Goal: Check status

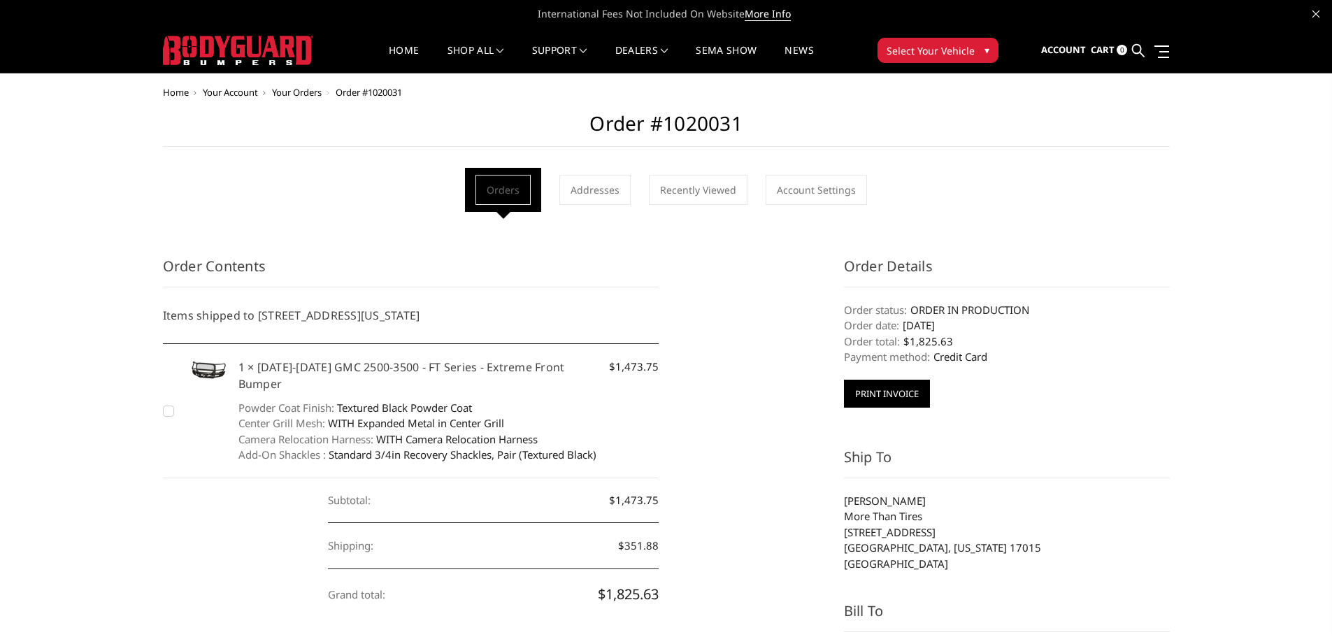
click at [896, 402] on button "Print Invoice" at bounding box center [887, 394] width 86 height 28
click at [1157, 51] on span at bounding box center [1162, 51] width 15 height 1
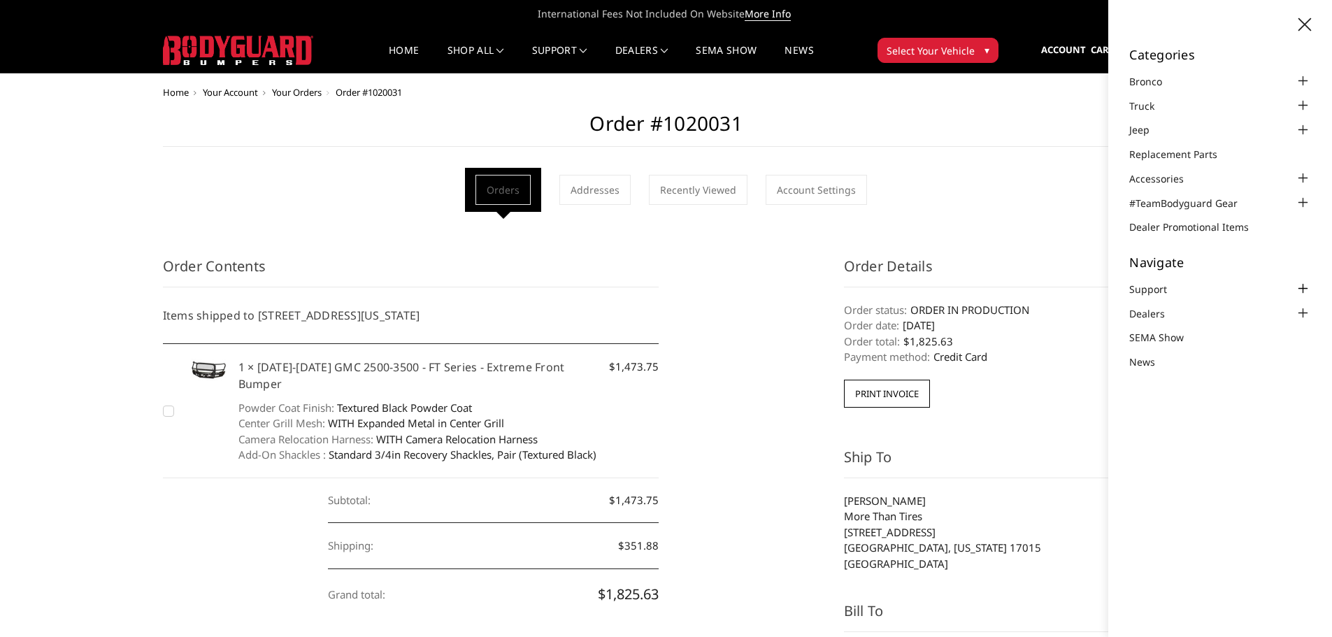
click at [1301, 290] on div at bounding box center [1303, 288] width 17 height 17
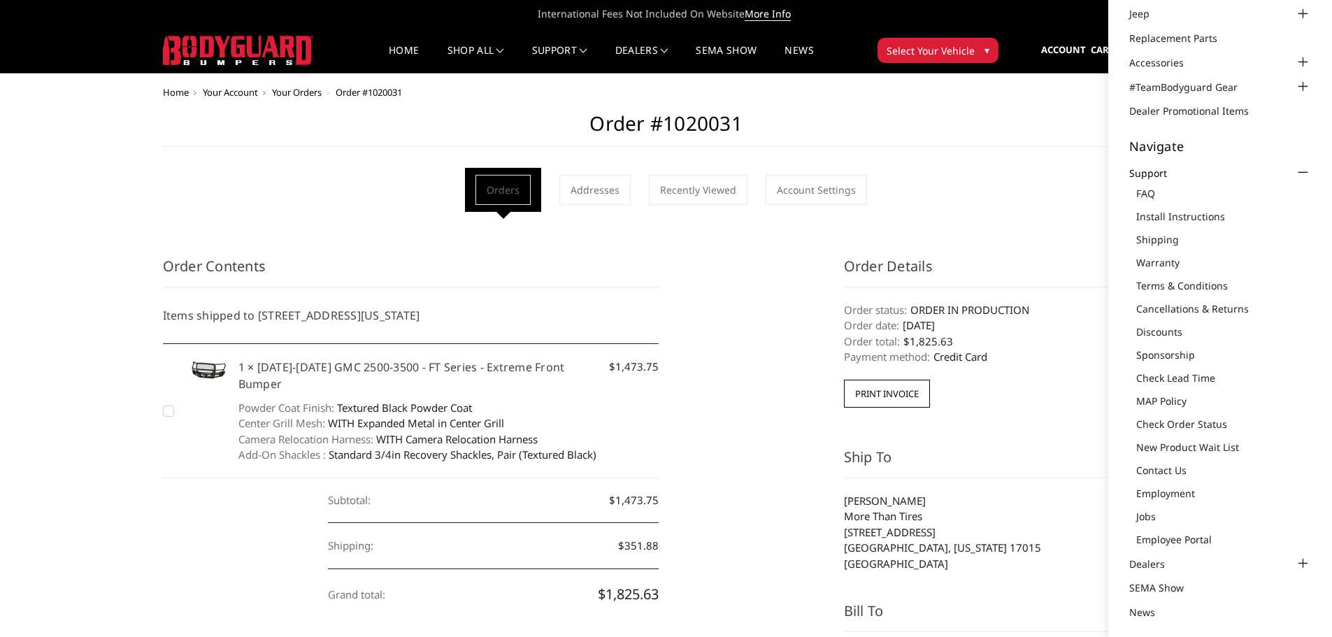
scroll to position [120, 0]
click at [1160, 469] on link "Contact Us" at bounding box center [1223, 466] width 175 height 15
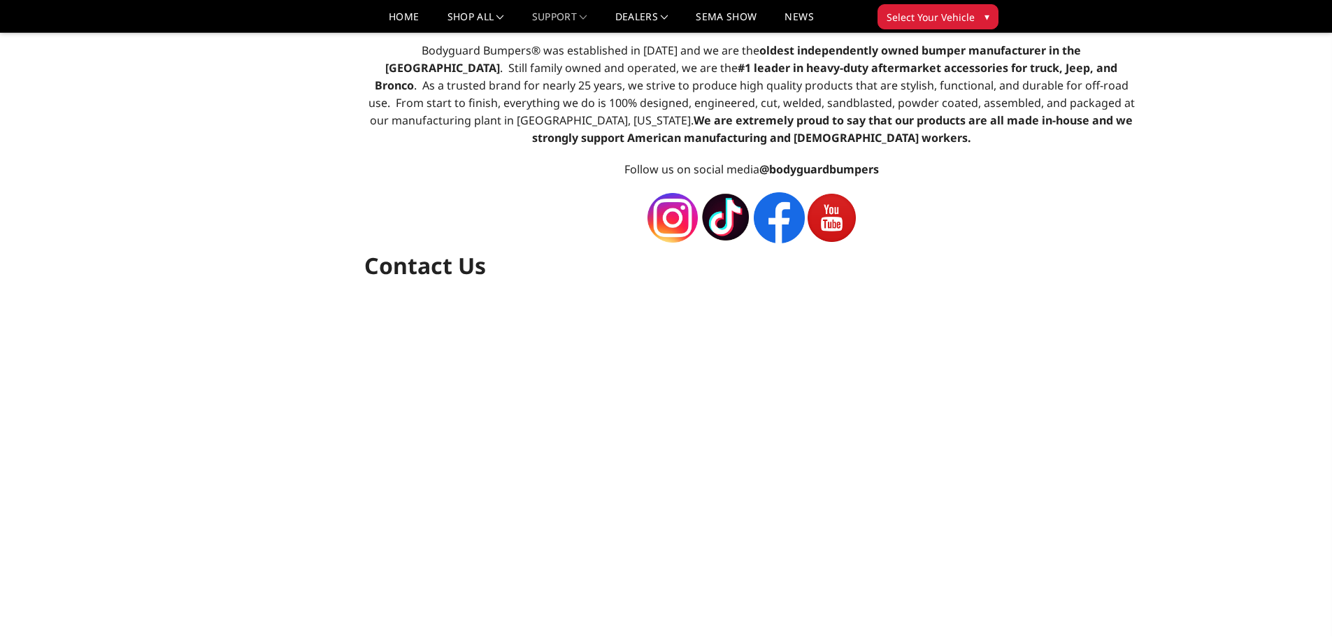
select select "US"
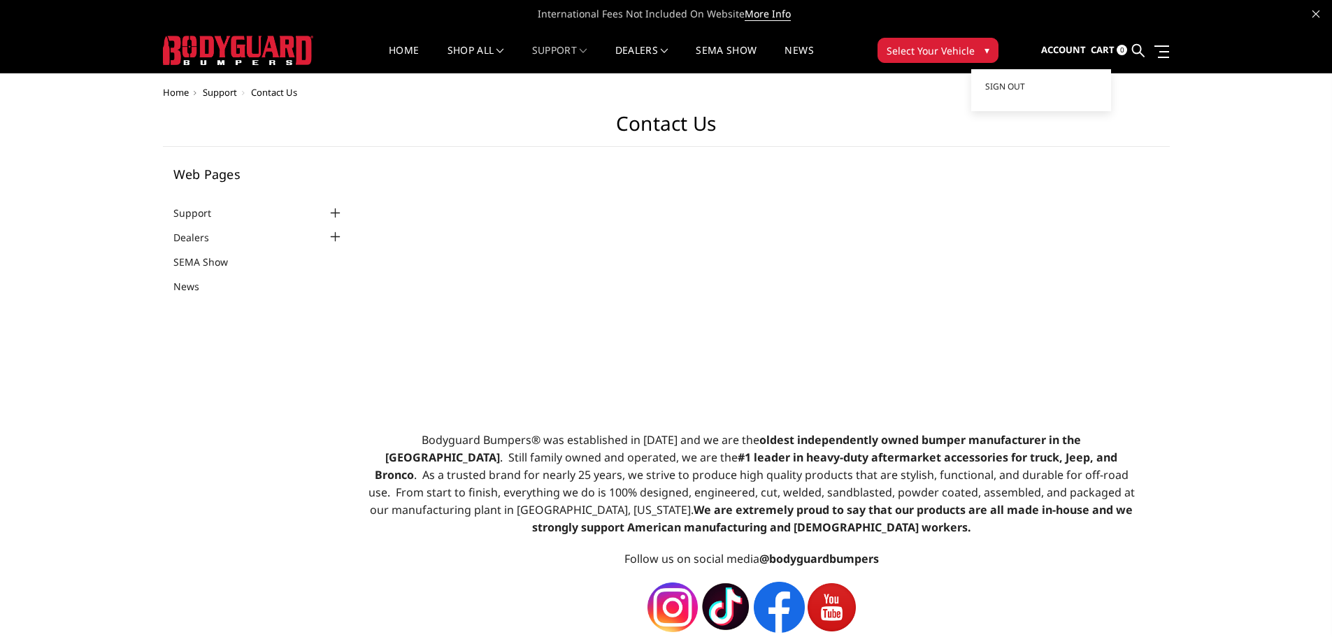
click at [1075, 48] on span "Account" at bounding box center [1063, 49] width 45 height 13
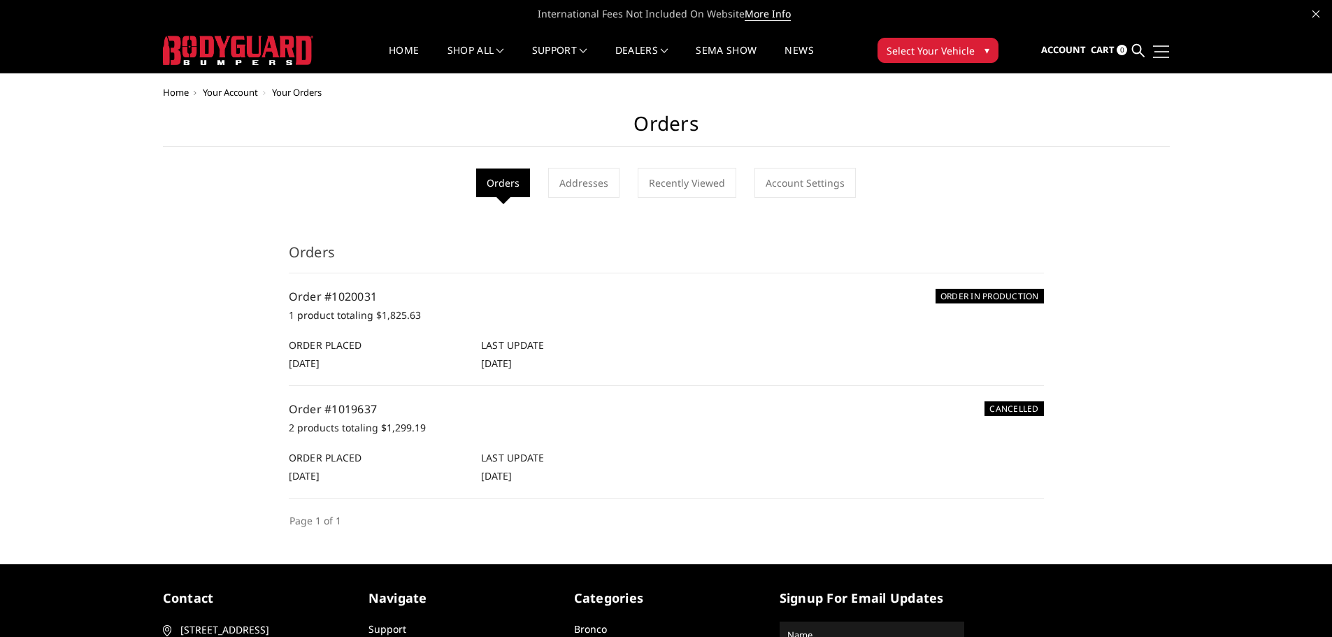
click at [1166, 53] on link at bounding box center [1160, 51] width 20 height 15
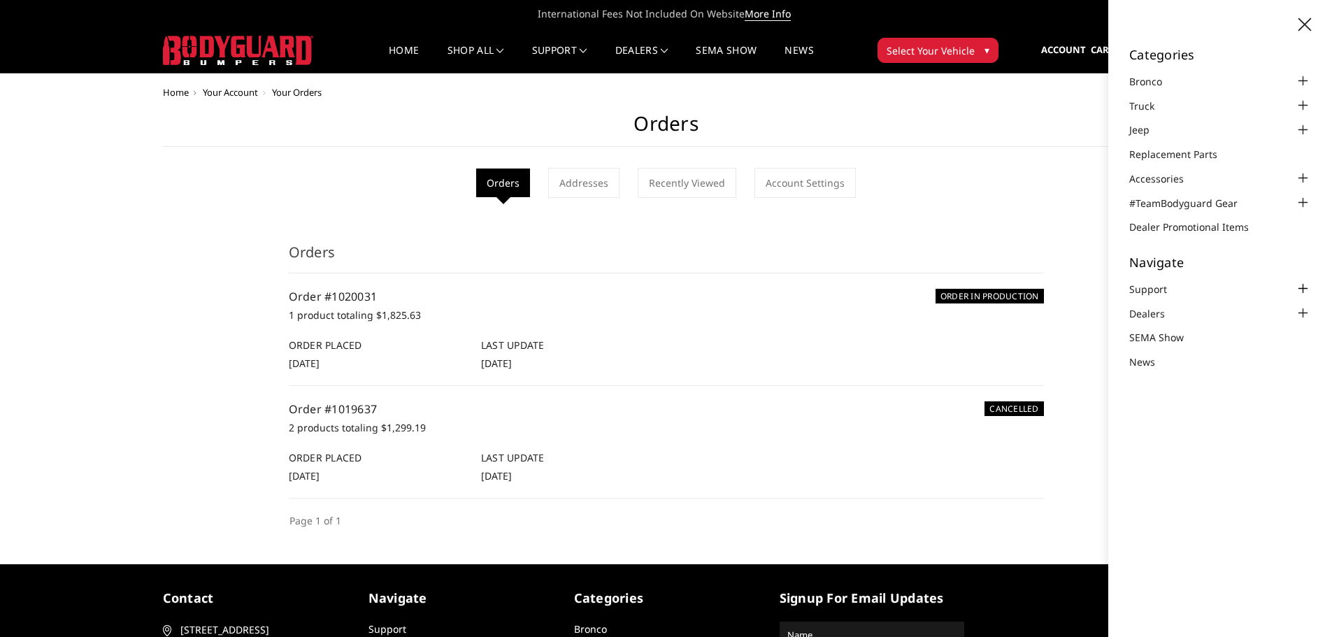
click at [1302, 289] on div at bounding box center [1303, 288] width 17 height 17
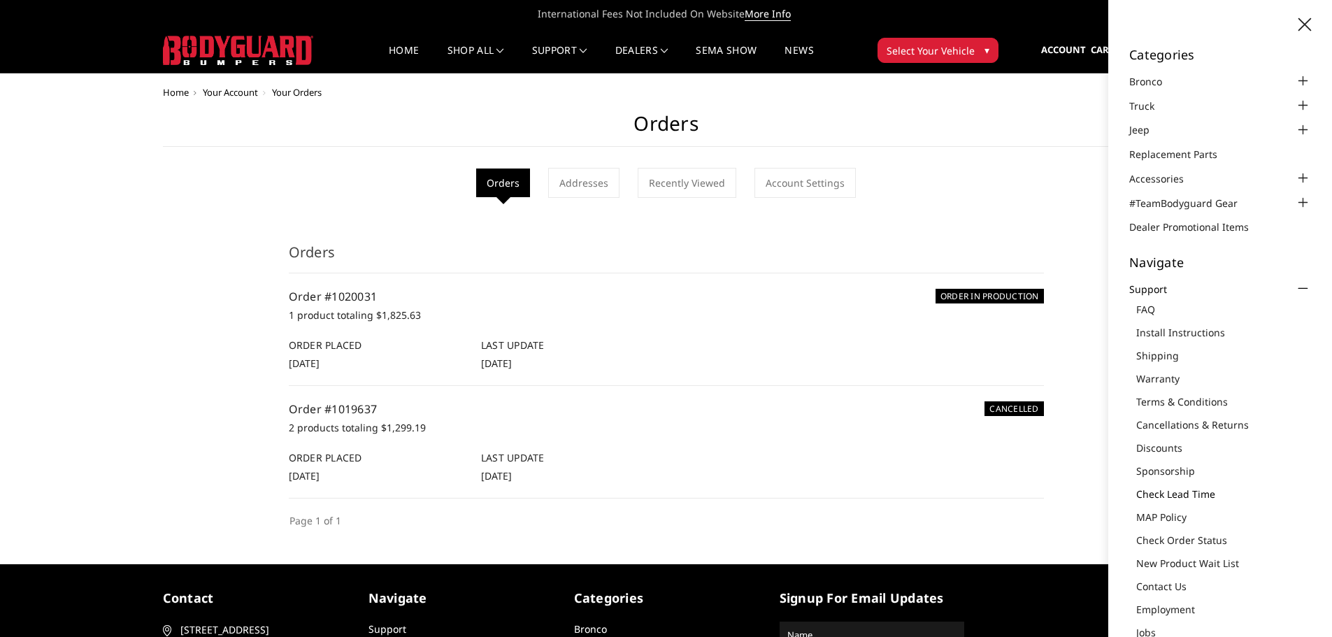
click at [1200, 492] on link "Check Lead Time" at bounding box center [1223, 494] width 175 height 15
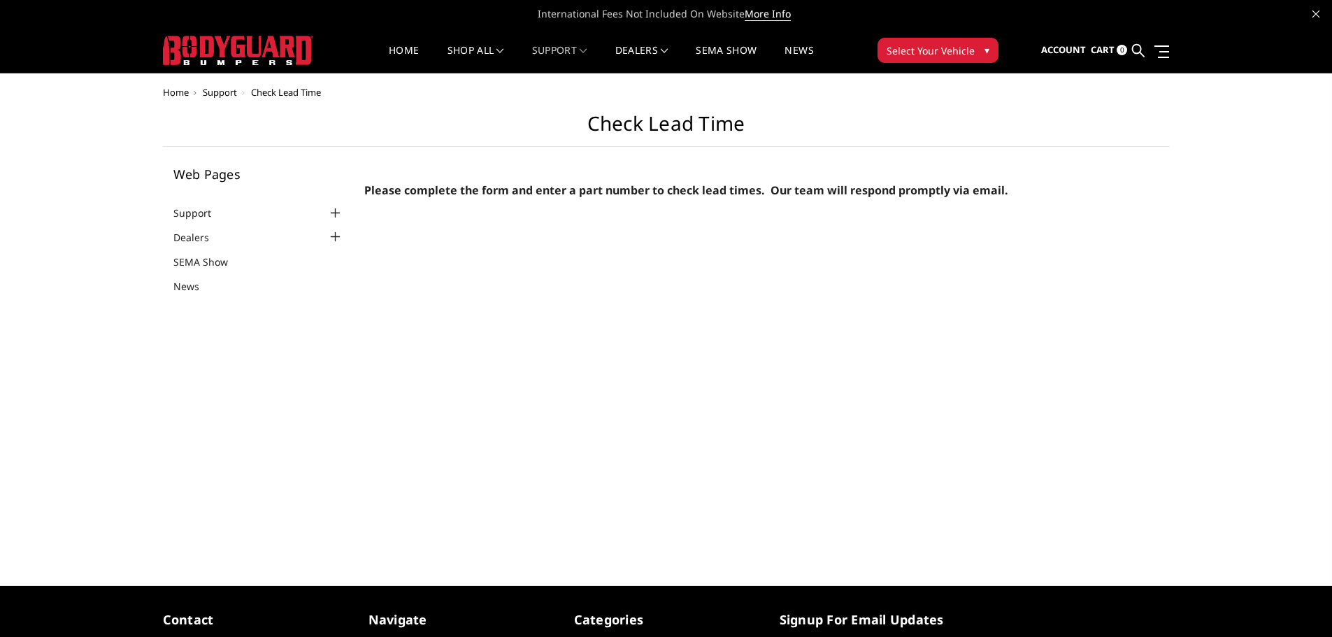
select select "US"
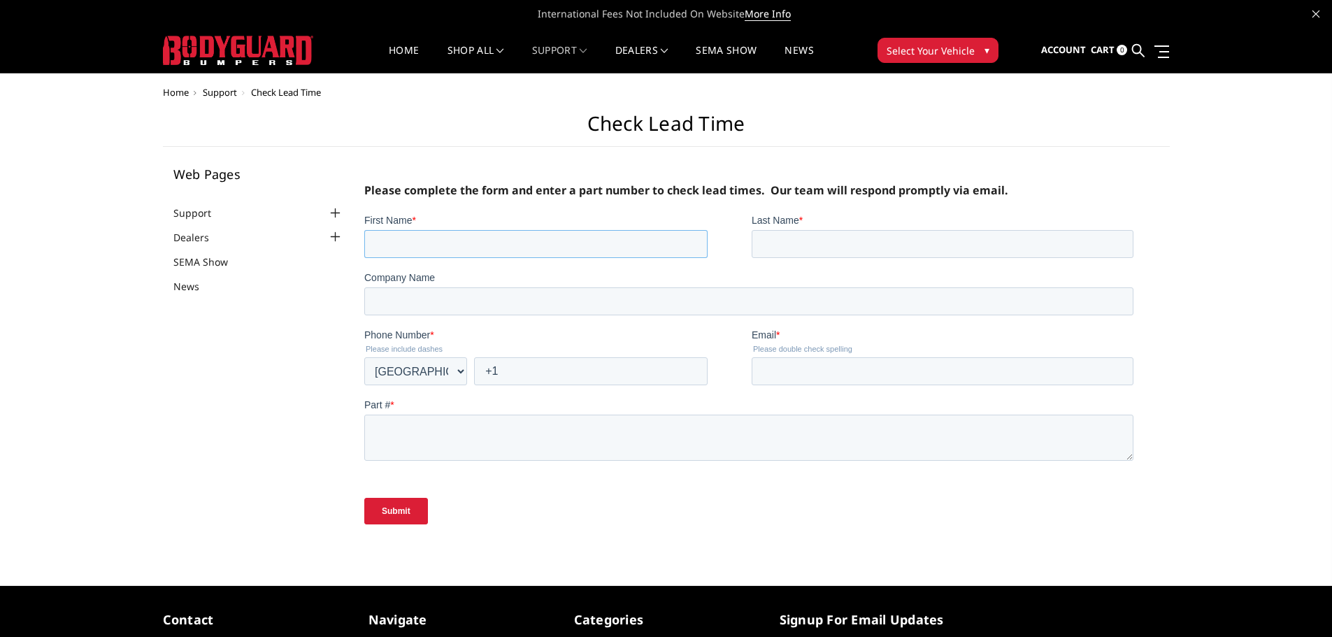
click at [430, 250] on input "First Name *" at bounding box center [535, 243] width 343 height 28
type input "Ethan"
click at [792, 241] on input "Last Name *" at bounding box center [943, 243] width 382 height 28
type input "Martin"
click at [641, 292] on input "Company Name" at bounding box center [748, 301] width 769 height 28
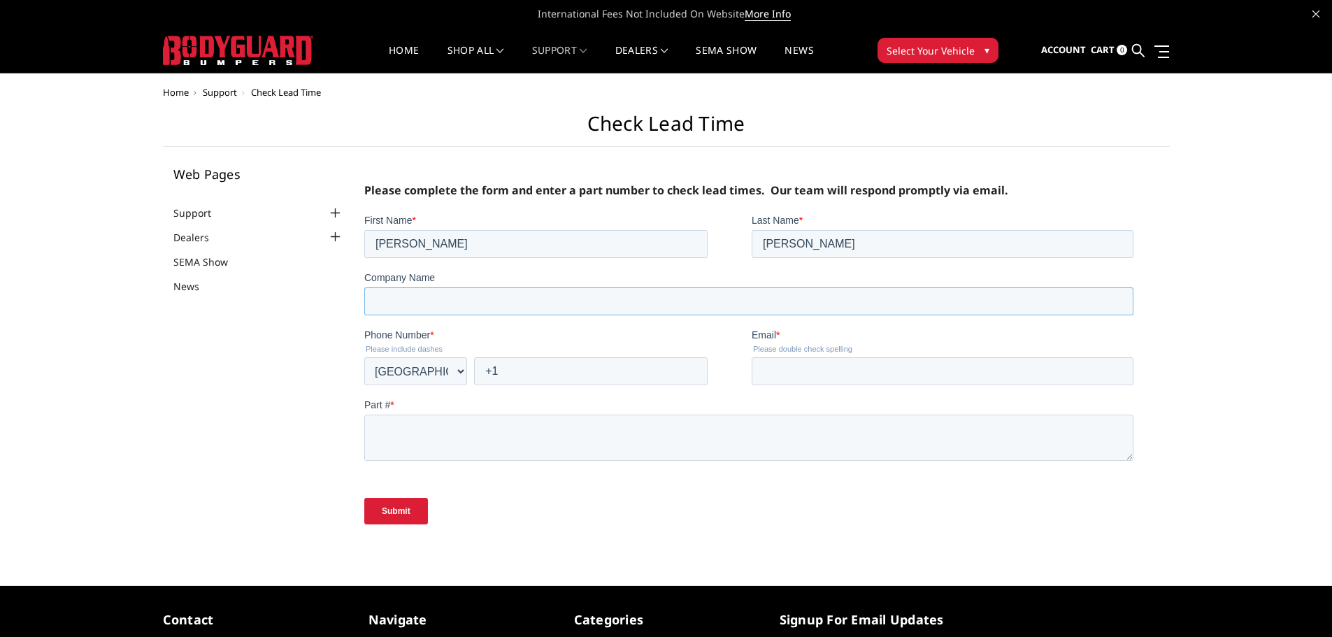
type input "More Than Tires"
click at [557, 366] on input "+1" at bounding box center [591, 371] width 234 height 28
type input "+1 7172430905"
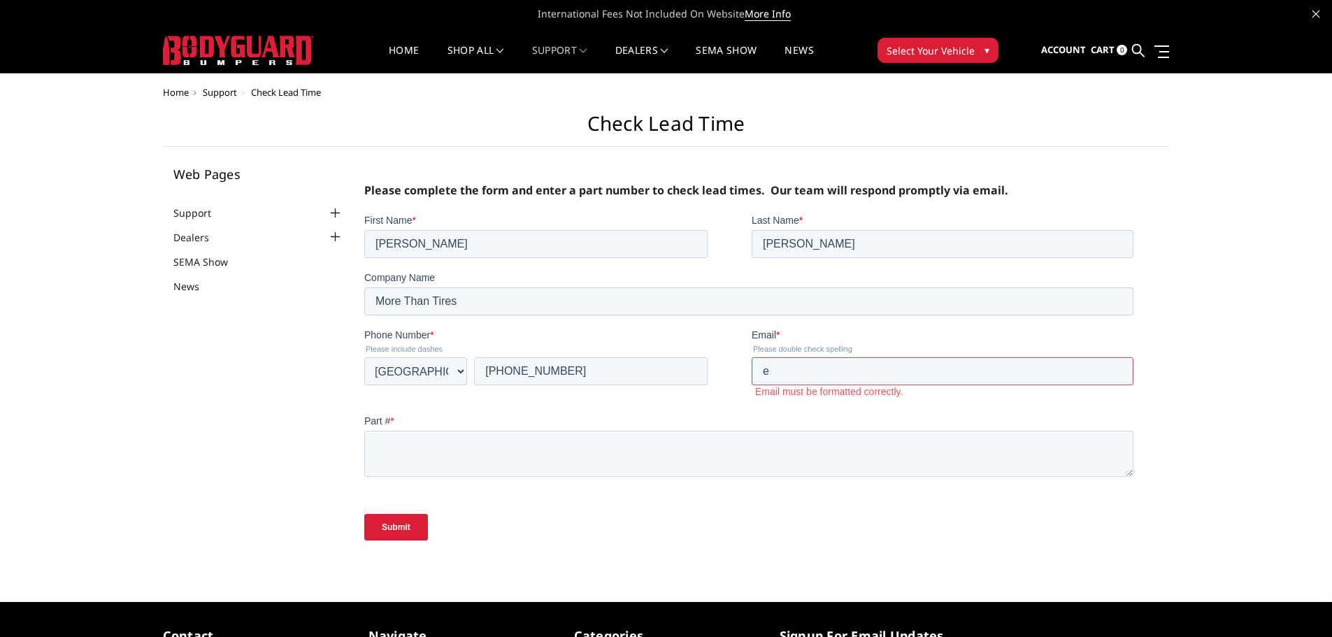
type input "Ethanmorethantires@gmail.com"
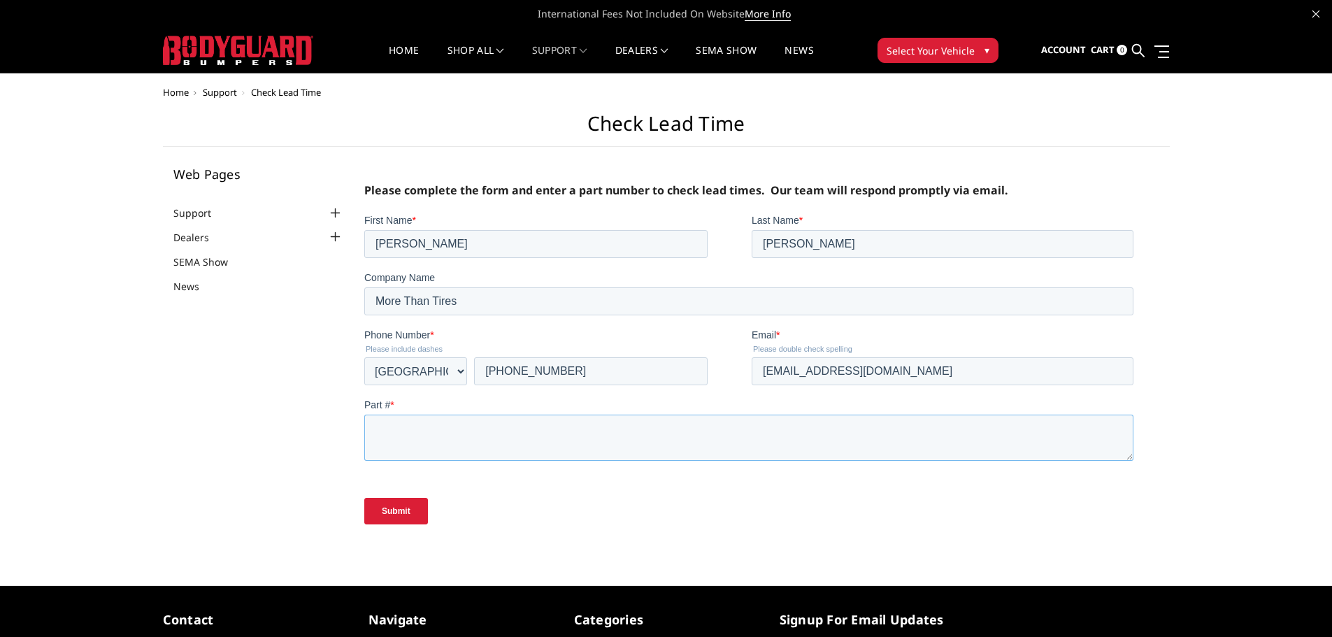
click at [678, 432] on textarea "Part # *" at bounding box center [748, 437] width 769 height 46
type textarea "JEG24BYTMH"
click at [391, 504] on input "Submit" at bounding box center [396, 510] width 64 height 27
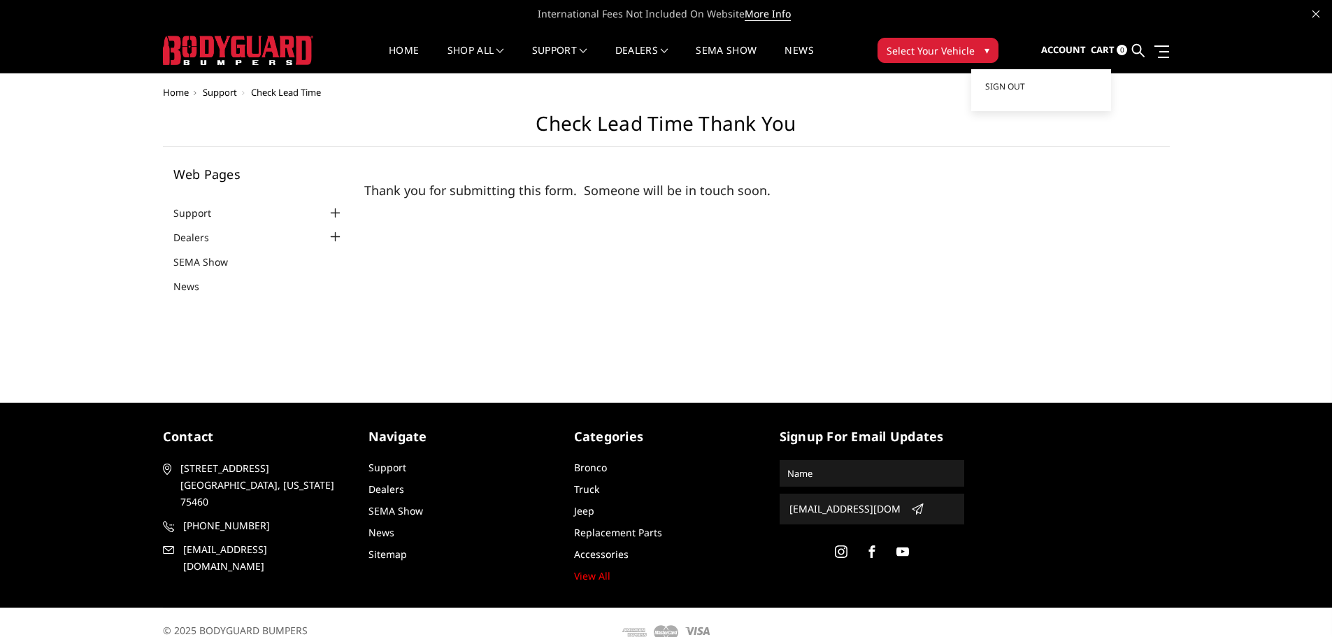
click at [1070, 47] on span "Account" at bounding box center [1063, 49] width 45 height 13
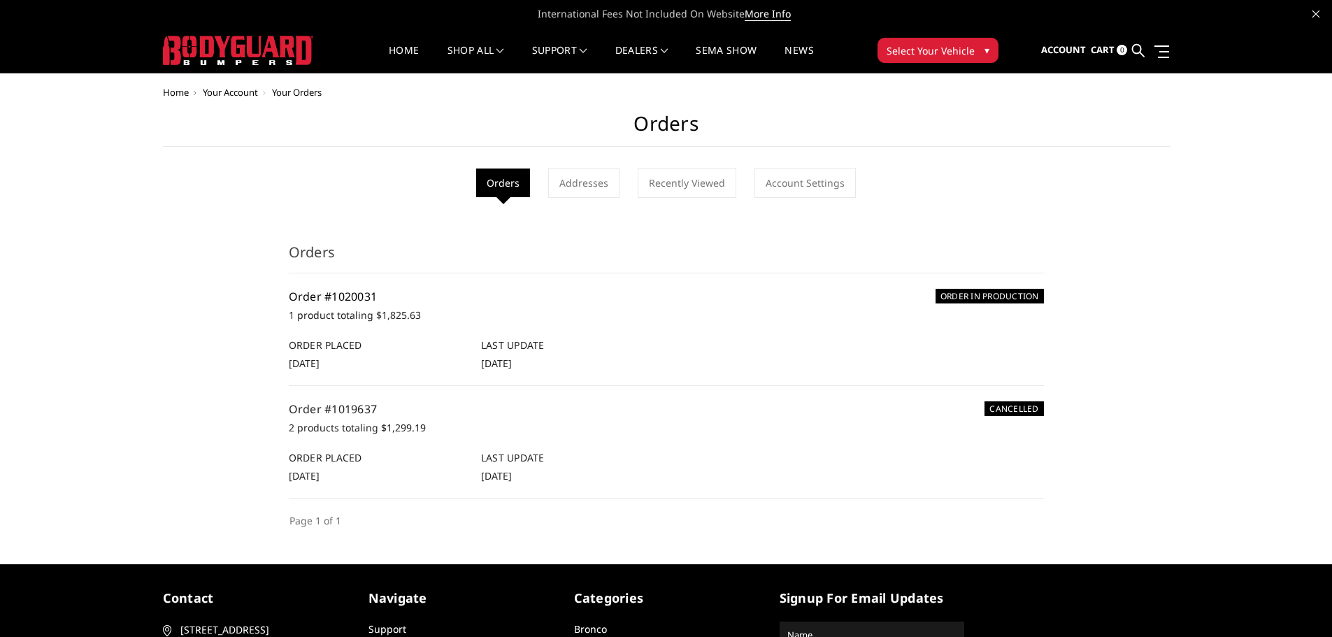
click at [360, 297] on link "Order #1020031" at bounding box center [333, 296] width 89 height 15
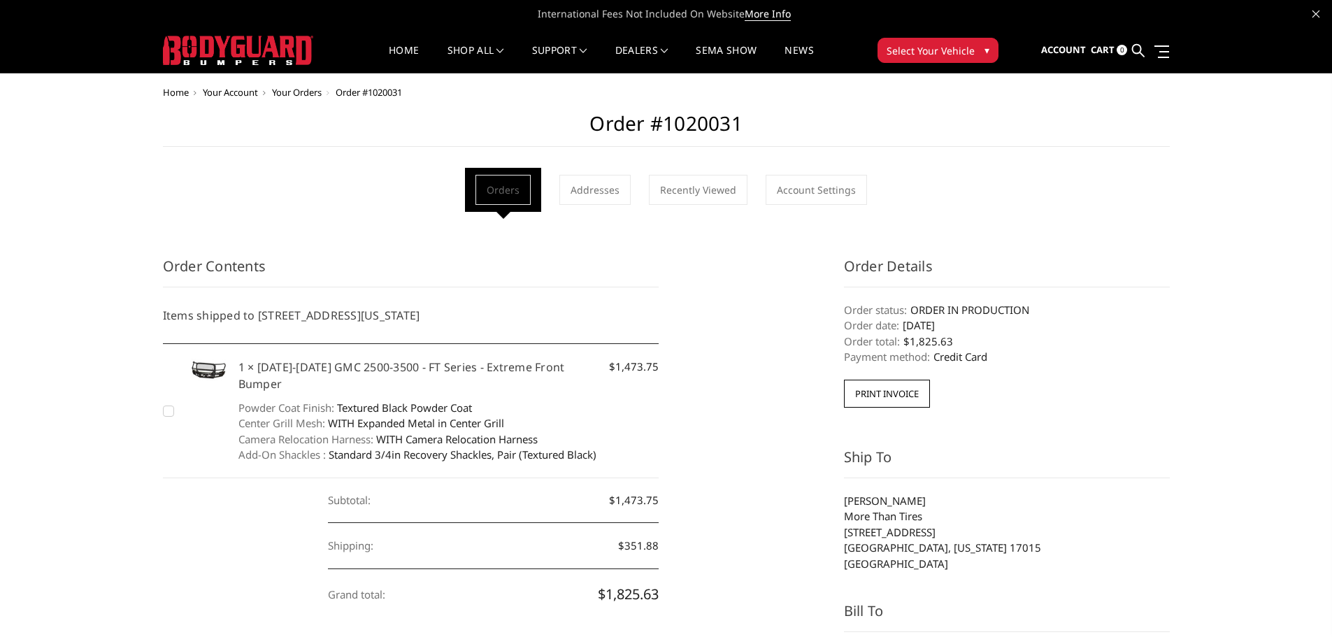
click at [694, 120] on h2 "Order #1020031" at bounding box center [666, 129] width 1007 height 35
copy h2 "1020031"
